Goal: Book appointment/travel/reservation

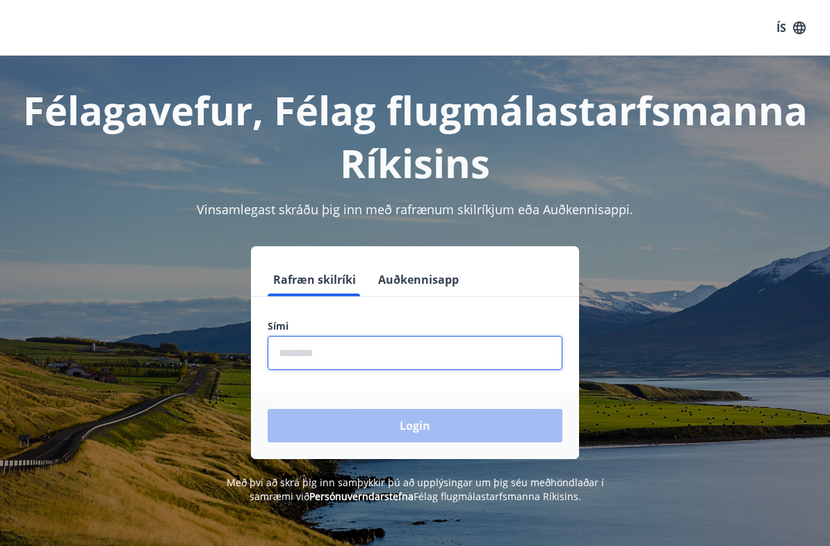
click at [314, 352] on input "phone" at bounding box center [415, 353] width 295 height 34
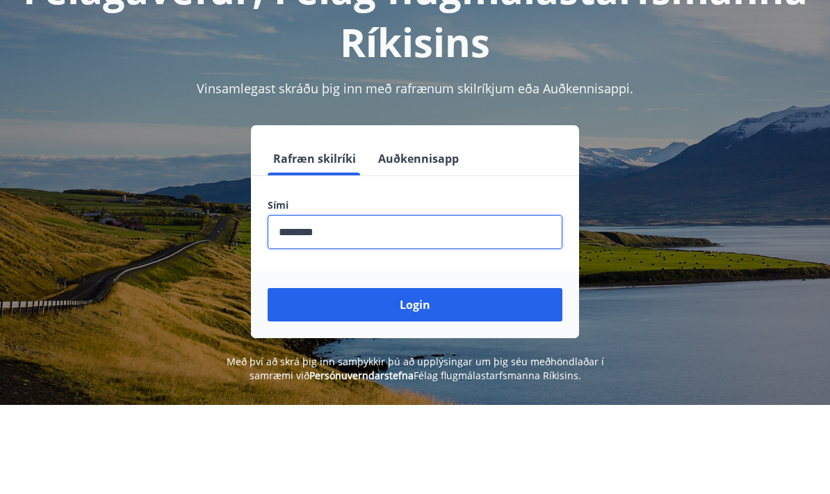
scroll to position [35, 0]
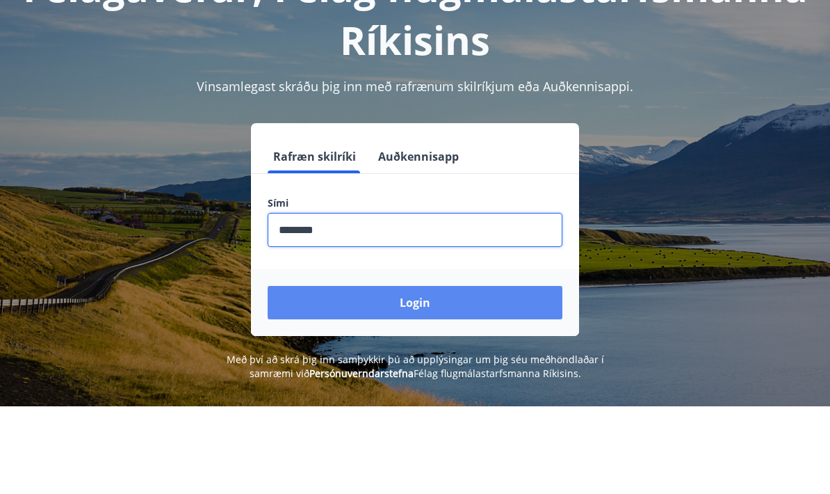
type input "********"
click at [478, 374] on button "Login" at bounding box center [415, 390] width 295 height 33
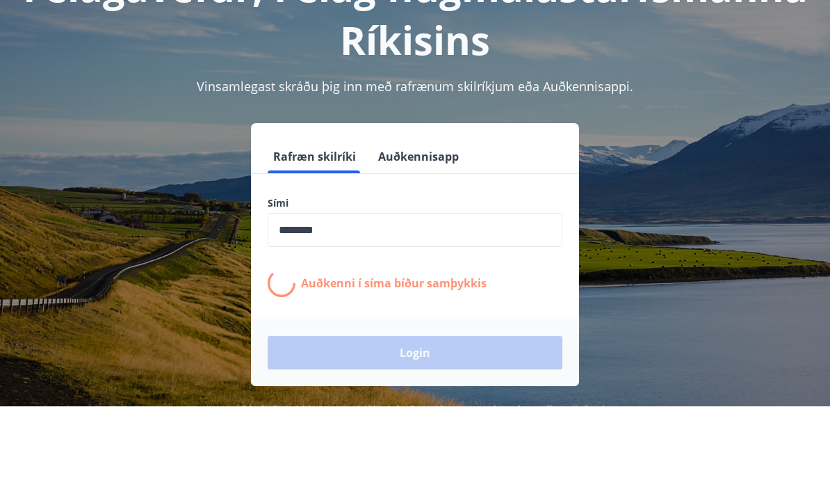
scroll to position [123, 0]
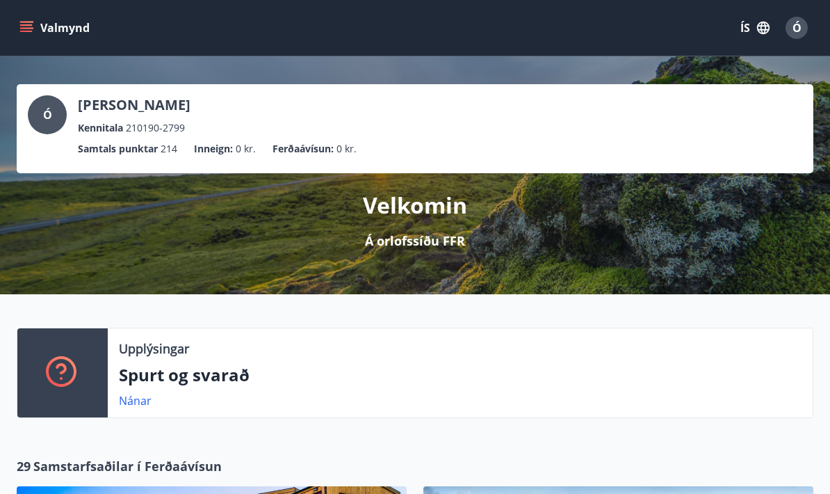
click at [29, 29] on icon "menu" at bounding box center [26, 28] width 14 height 14
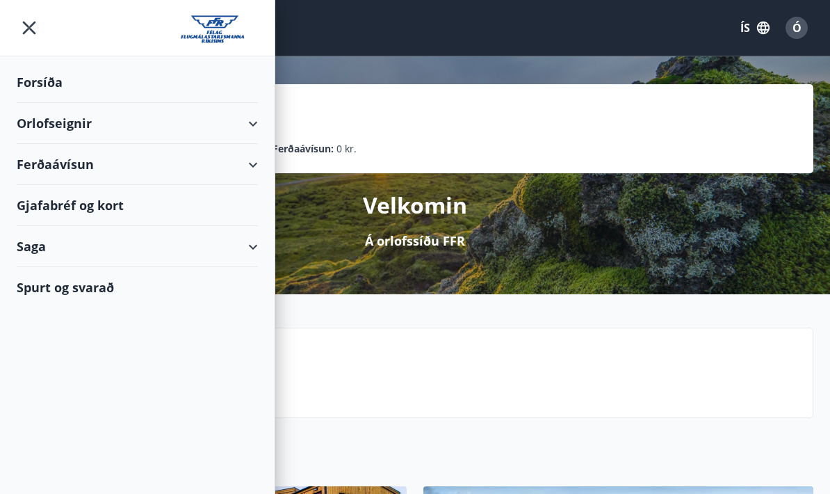
click at [61, 118] on div "Orlofseignir" at bounding box center [137, 123] width 241 height 41
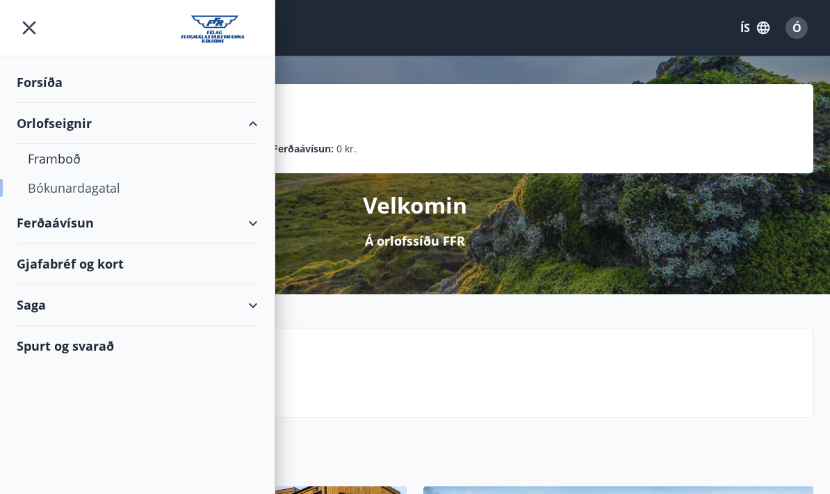
click at [55, 188] on div "Bókunardagatal" at bounding box center [137, 187] width 219 height 29
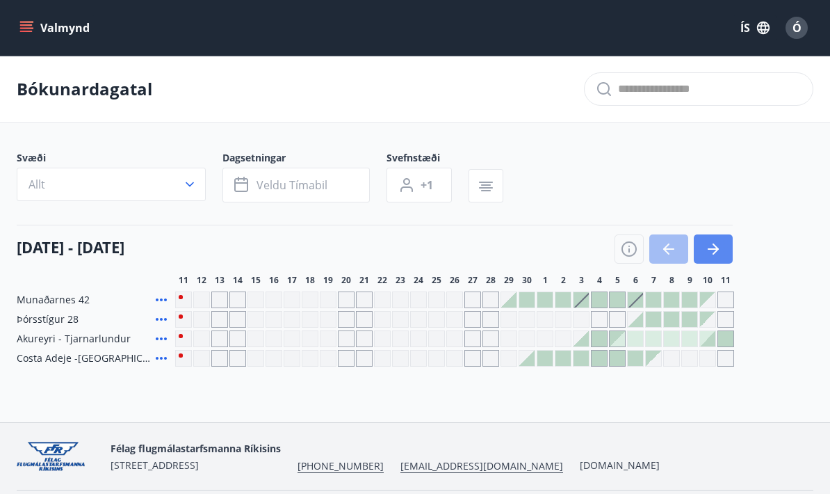
click at [719, 255] on icon "button" at bounding box center [713, 249] width 17 height 17
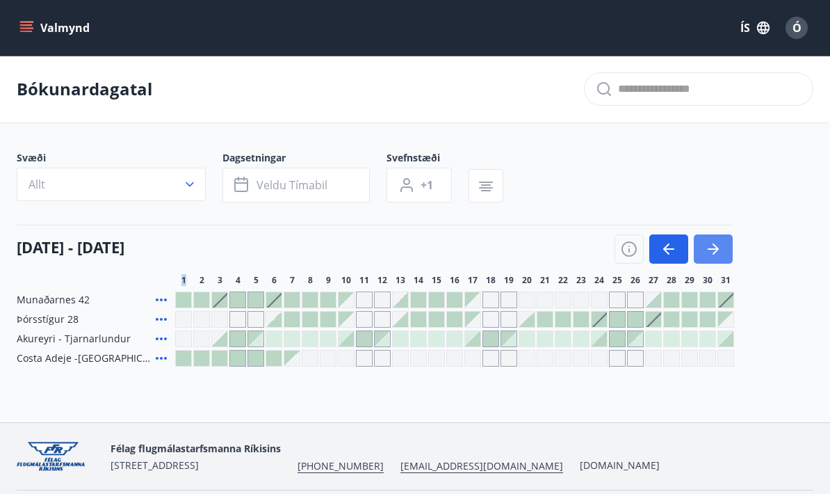
click at [719, 255] on icon "button" at bounding box center [713, 249] width 17 height 17
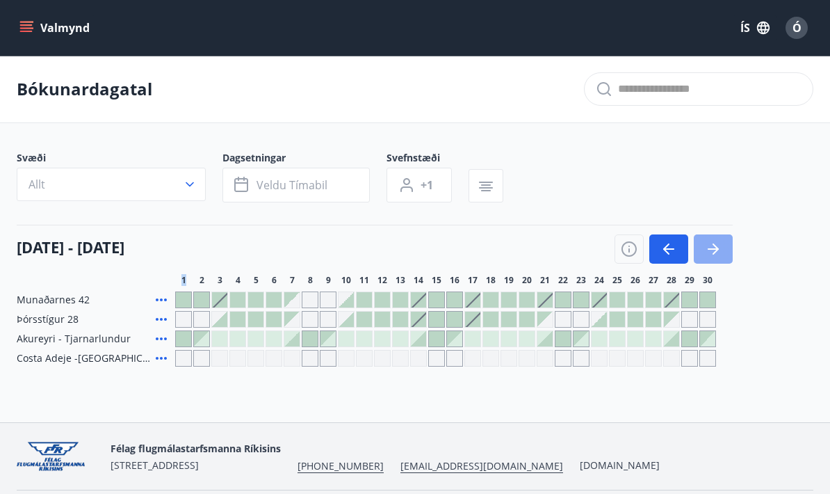
click at [719, 255] on icon "button" at bounding box center [713, 249] width 17 height 17
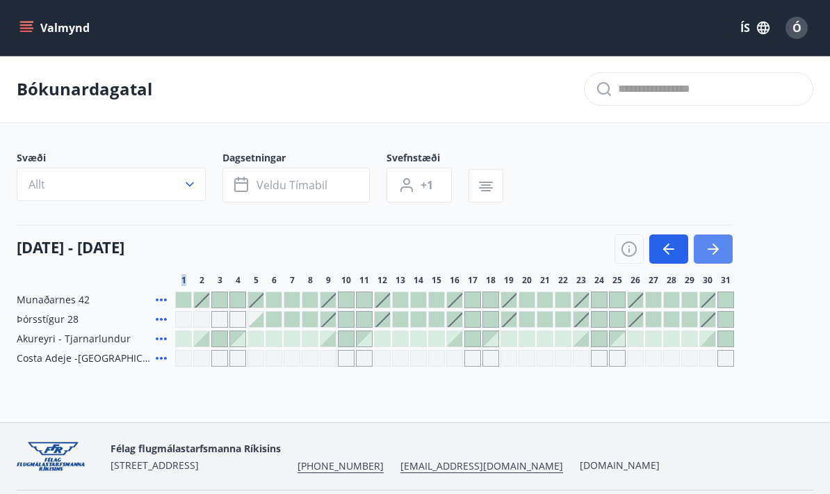
click at [719, 255] on icon "button" at bounding box center [713, 249] width 17 height 17
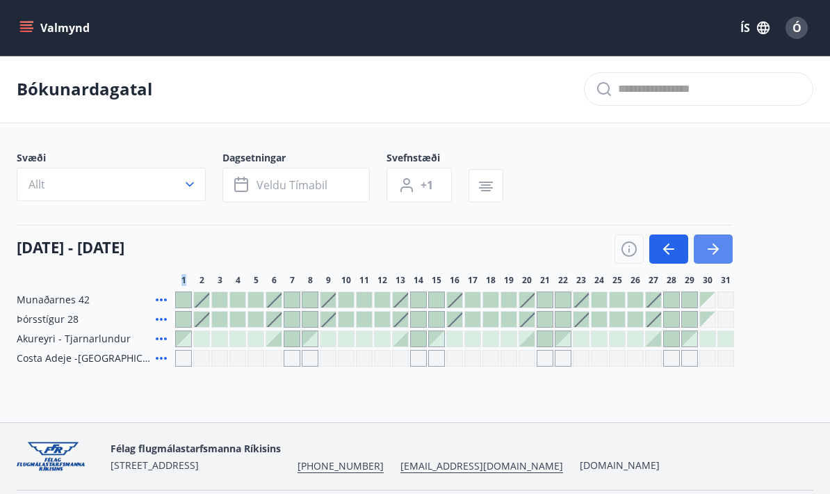
click at [719, 255] on icon "button" at bounding box center [713, 249] width 17 height 17
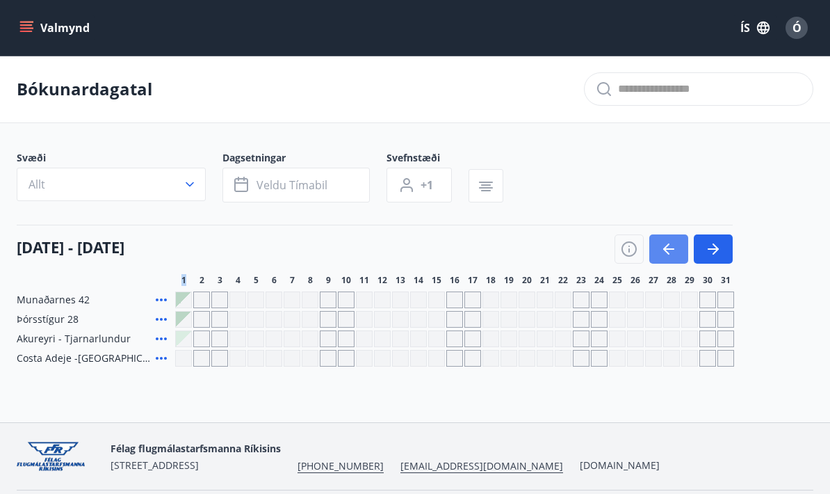
click at [680, 252] on button "button" at bounding box center [669, 248] width 39 height 29
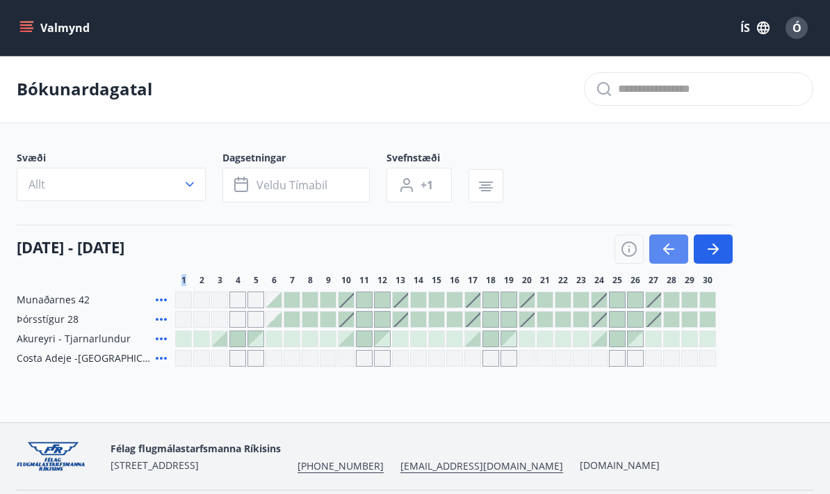
click at [680, 252] on button "button" at bounding box center [669, 248] width 39 height 29
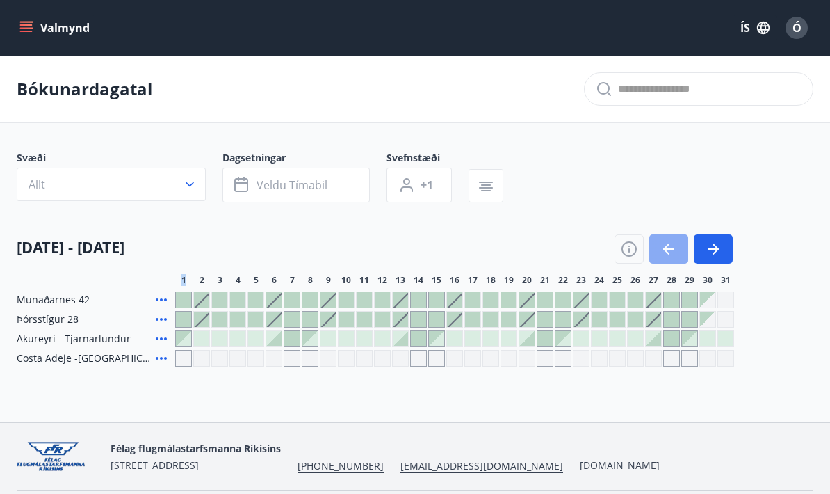
click at [680, 252] on button "button" at bounding box center [669, 248] width 39 height 29
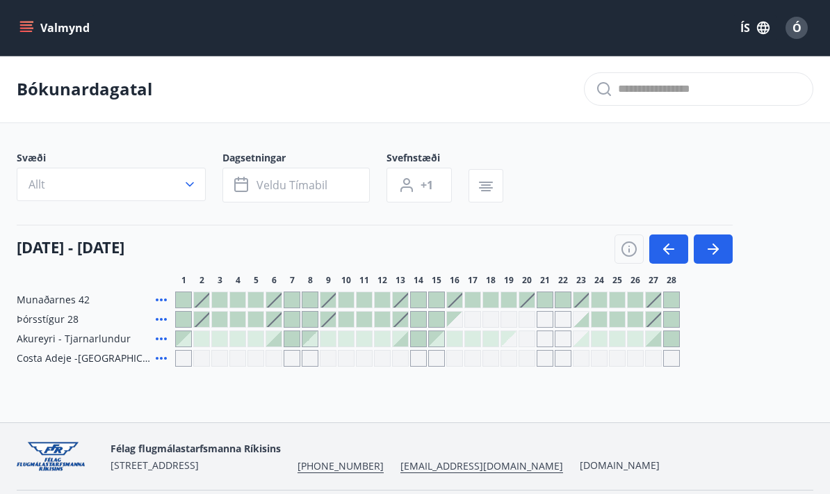
click at [416, 321] on div at bounding box center [418, 319] width 15 height 15
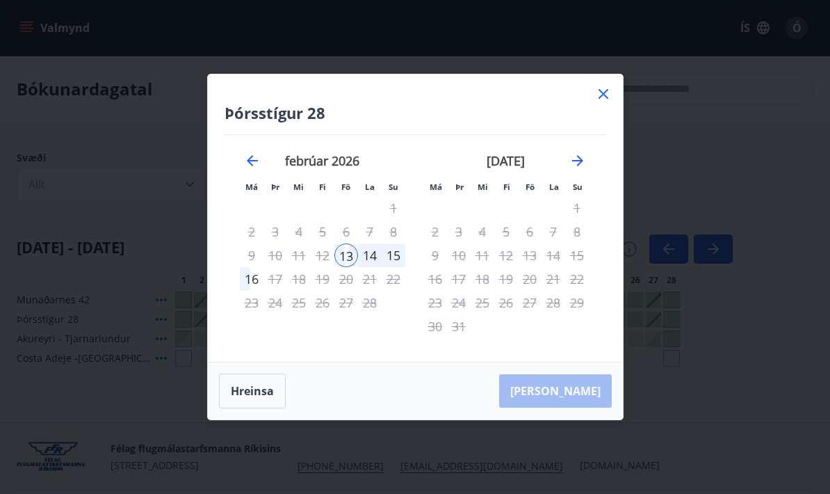
click at [397, 257] on div "15" at bounding box center [394, 255] width 24 height 24
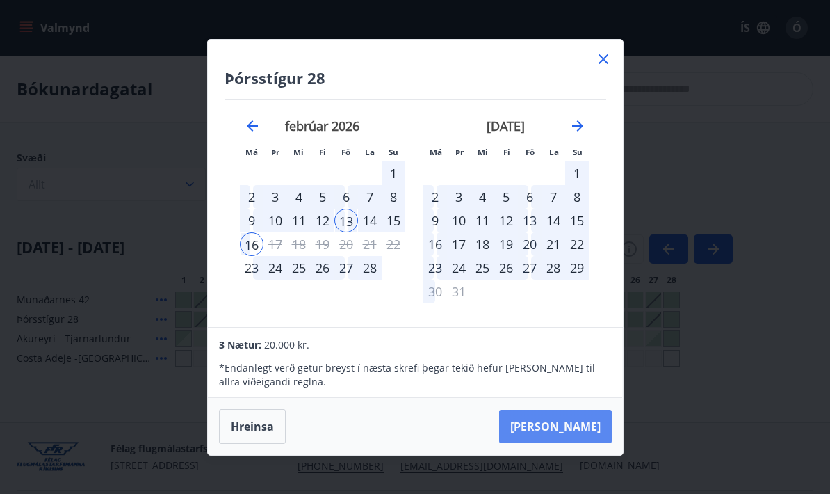
click at [593, 433] on button "[PERSON_NAME]" at bounding box center [555, 426] width 113 height 33
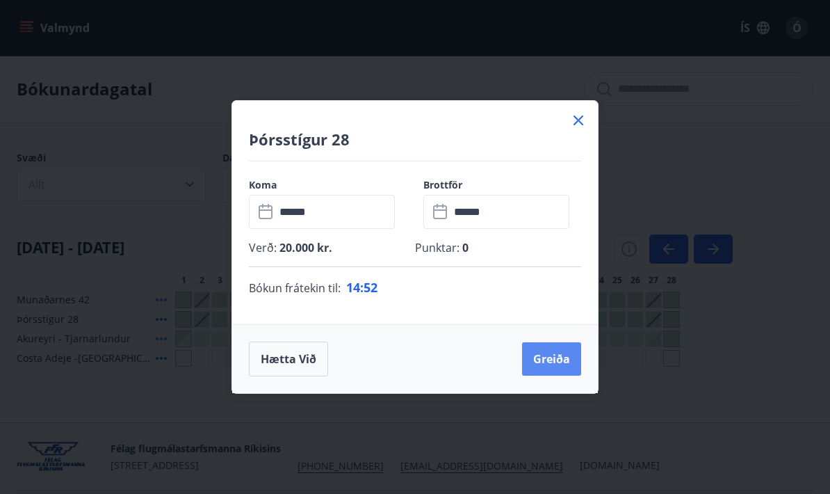
click at [551, 369] on button "Greiða" at bounding box center [551, 358] width 59 height 33
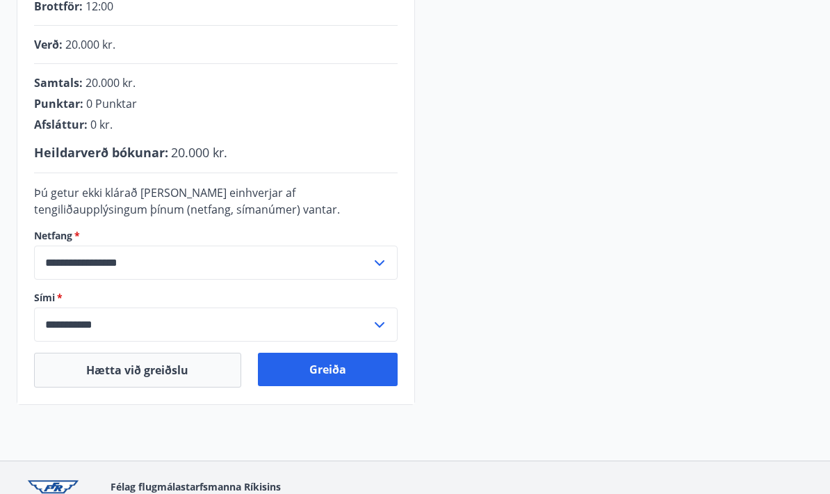
scroll to position [325, 0]
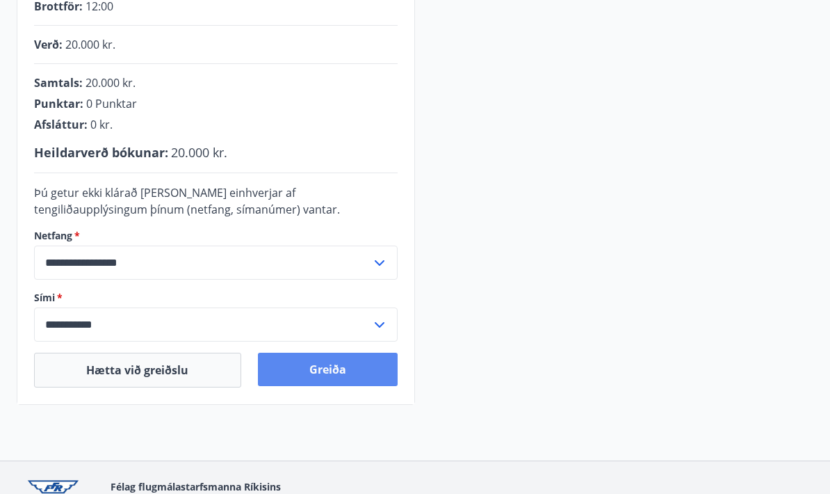
click at [320, 370] on button "Greiða" at bounding box center [328, 369] width 140 height 33
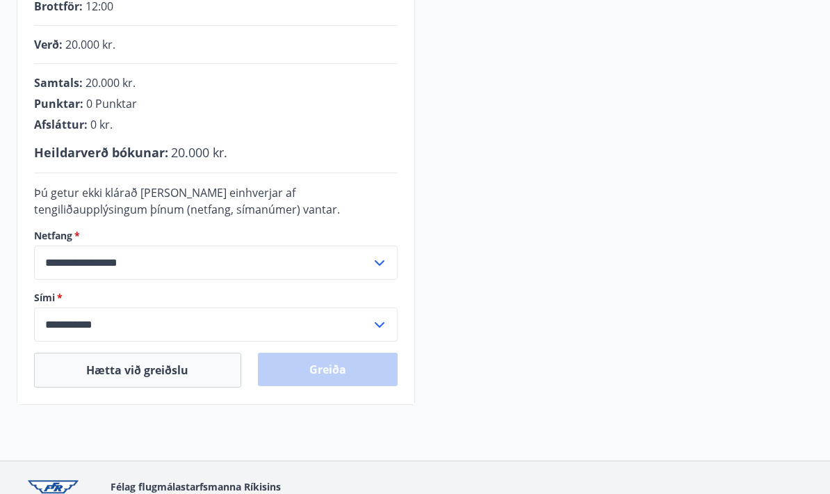
scroll to position [380, 0]
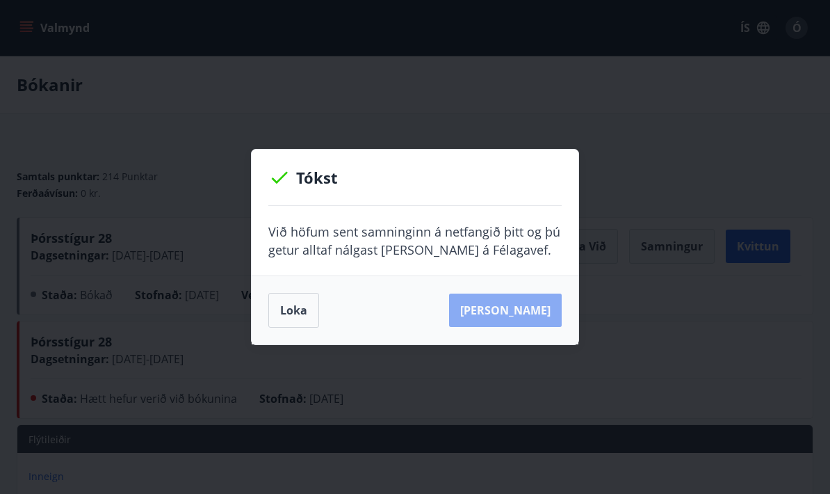
click at [528, 314] on button "Sjá samning" at bounding box center [505, 309] width 113 height 33
click at [294, 302] on button "Loka" at bounding box center [293, 310] width 51 height 35
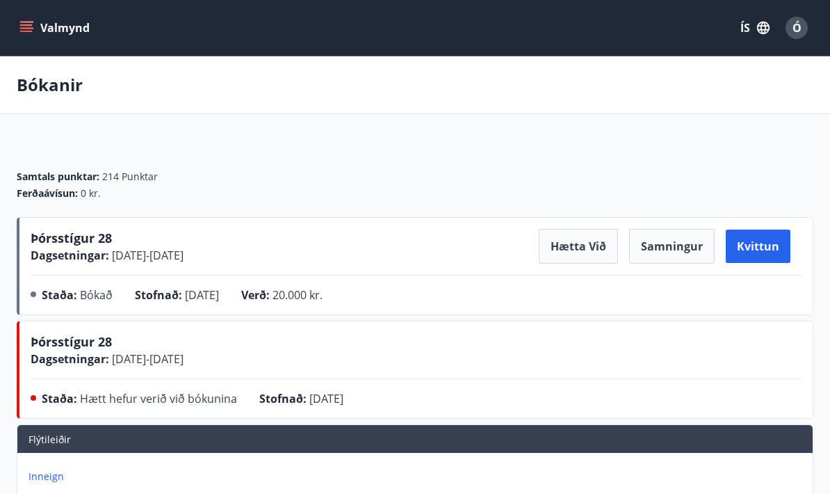
click at [26, 35] on button "Valmynd" at bounding box center [56, 27] width 79 height 25
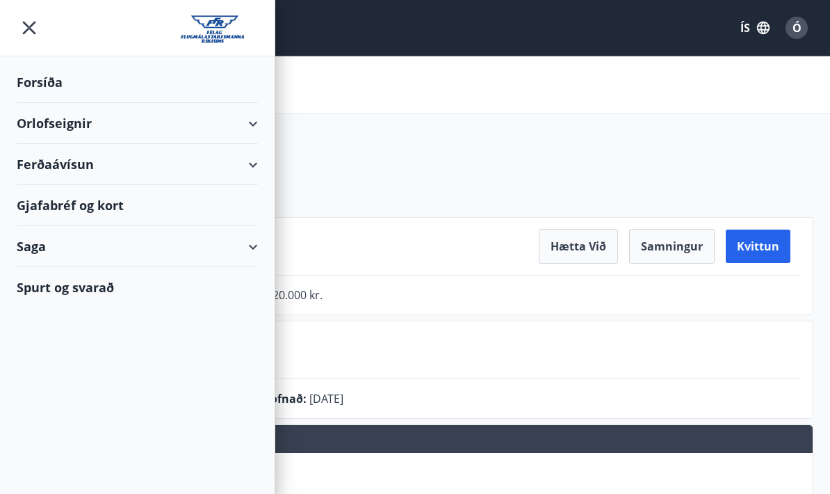
click at [33, 116] on div "Orlofseignir" at bounding box center [137, 123] width 241 height 41
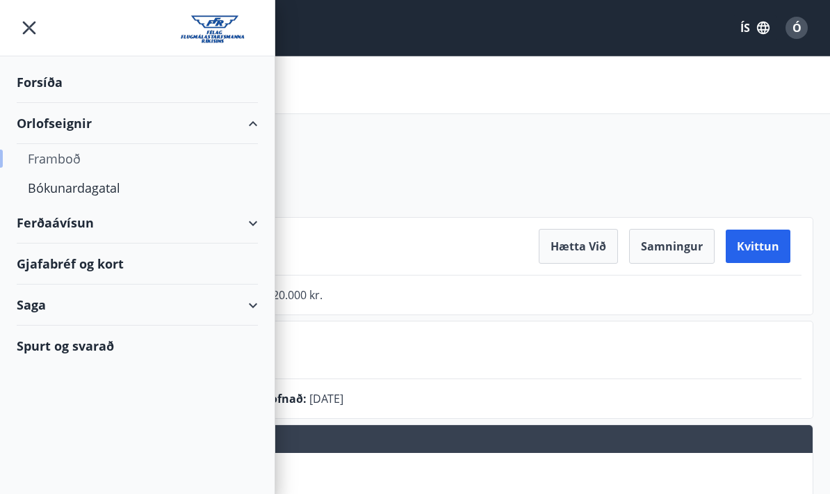
click at [48, 156] on div "Framboð" at bounding box center [137, 158] width 219 height 29
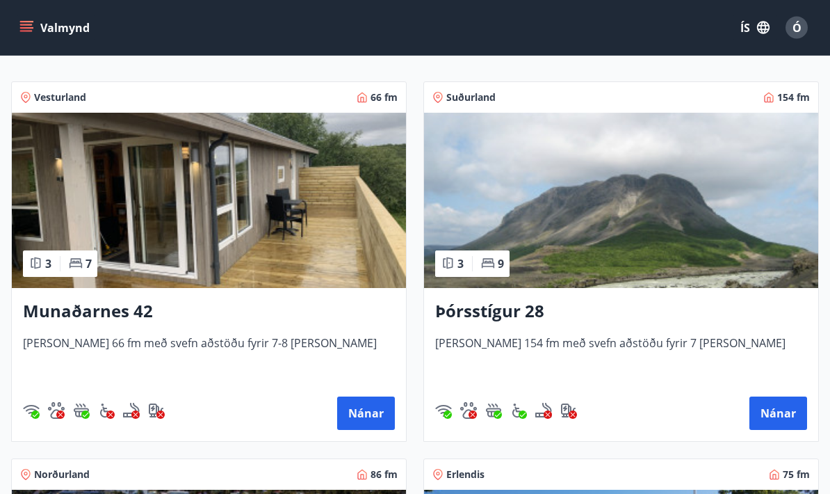
click at [510, 316] on h3 "Þórsstígur 28" at bounding box center [621, 312] width 372 height 25
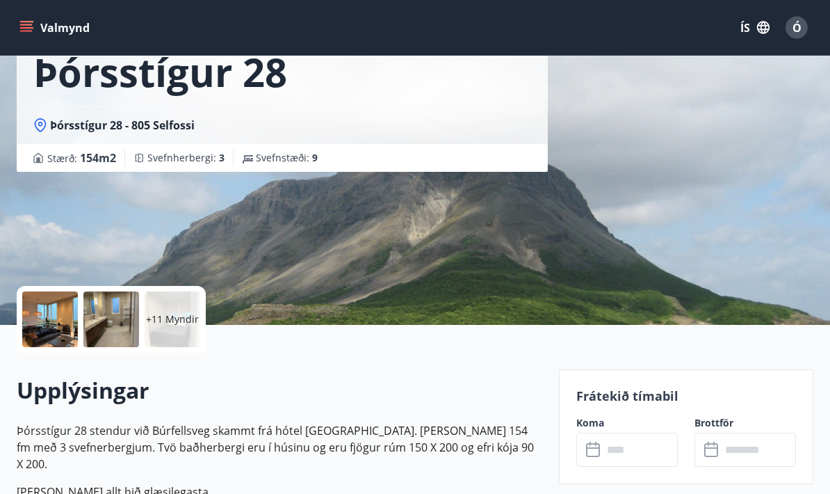
scroll to position [97, 0]
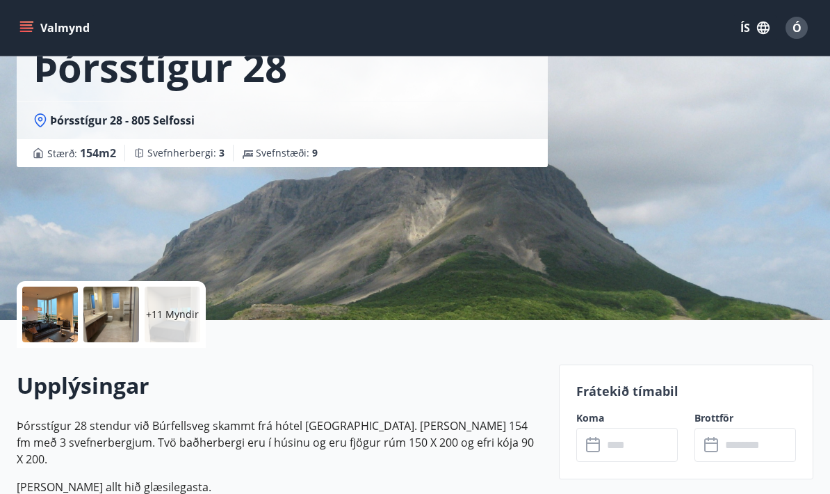
click at [168, 317] on p "+11 Myndir" at bounding box center [172, 314] width 53 height 14
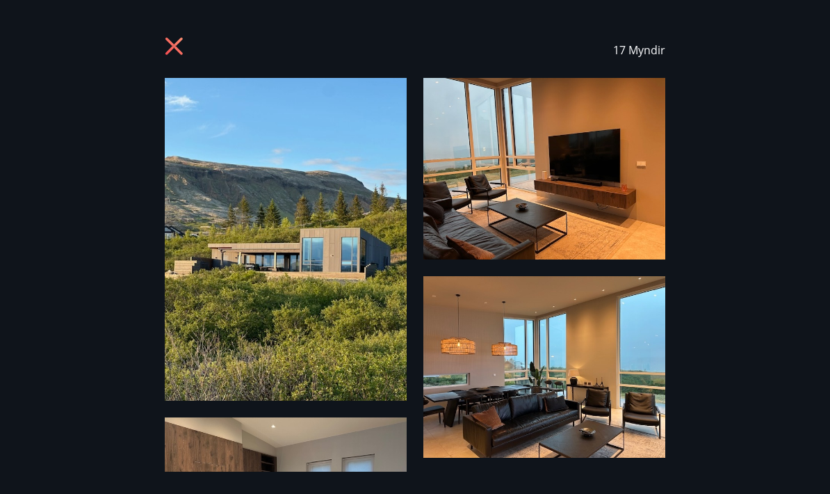
scroll to position [131, 0]
click at [177, 51] on icon at bounding box center [174, 46] width 17 height 17
